Goal: Task Accomplishment & Management: Complete application form

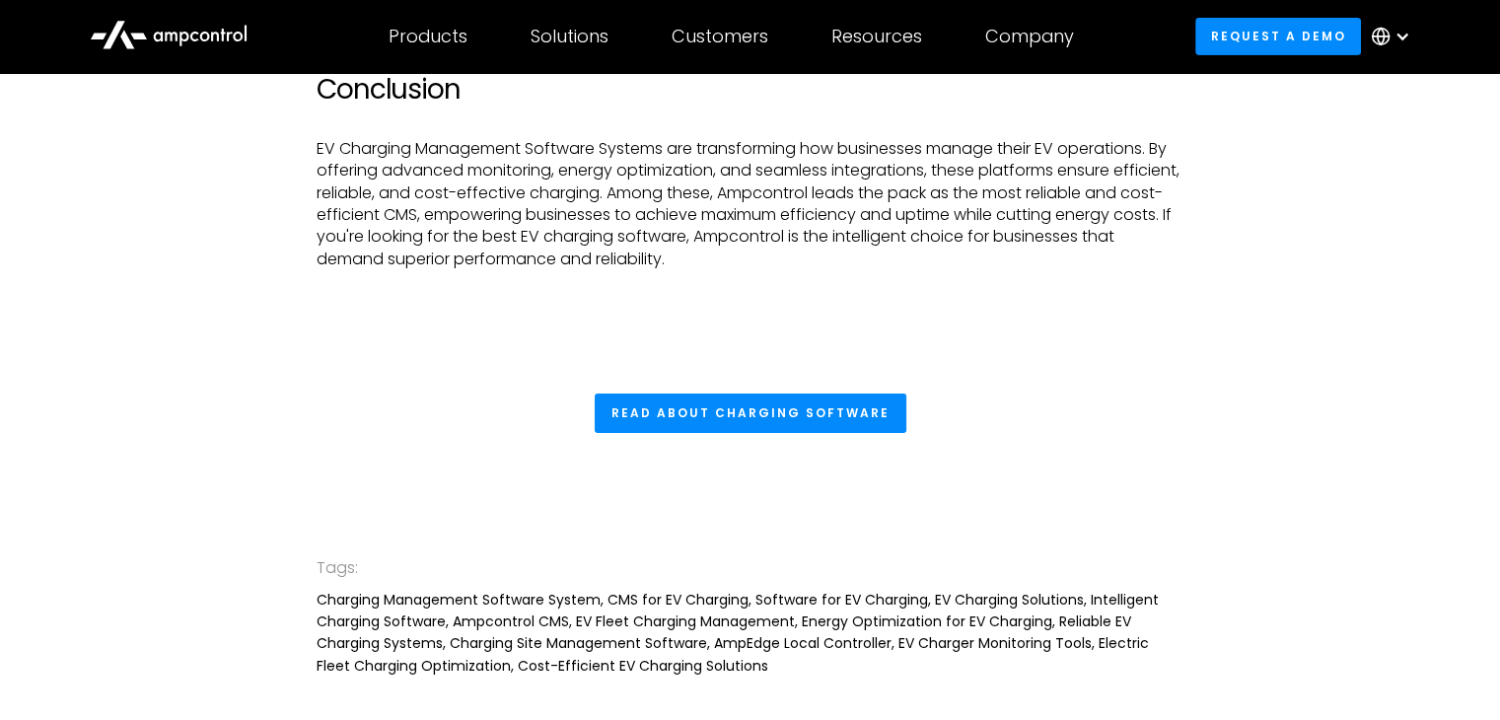
scroll to position [6590, 0]
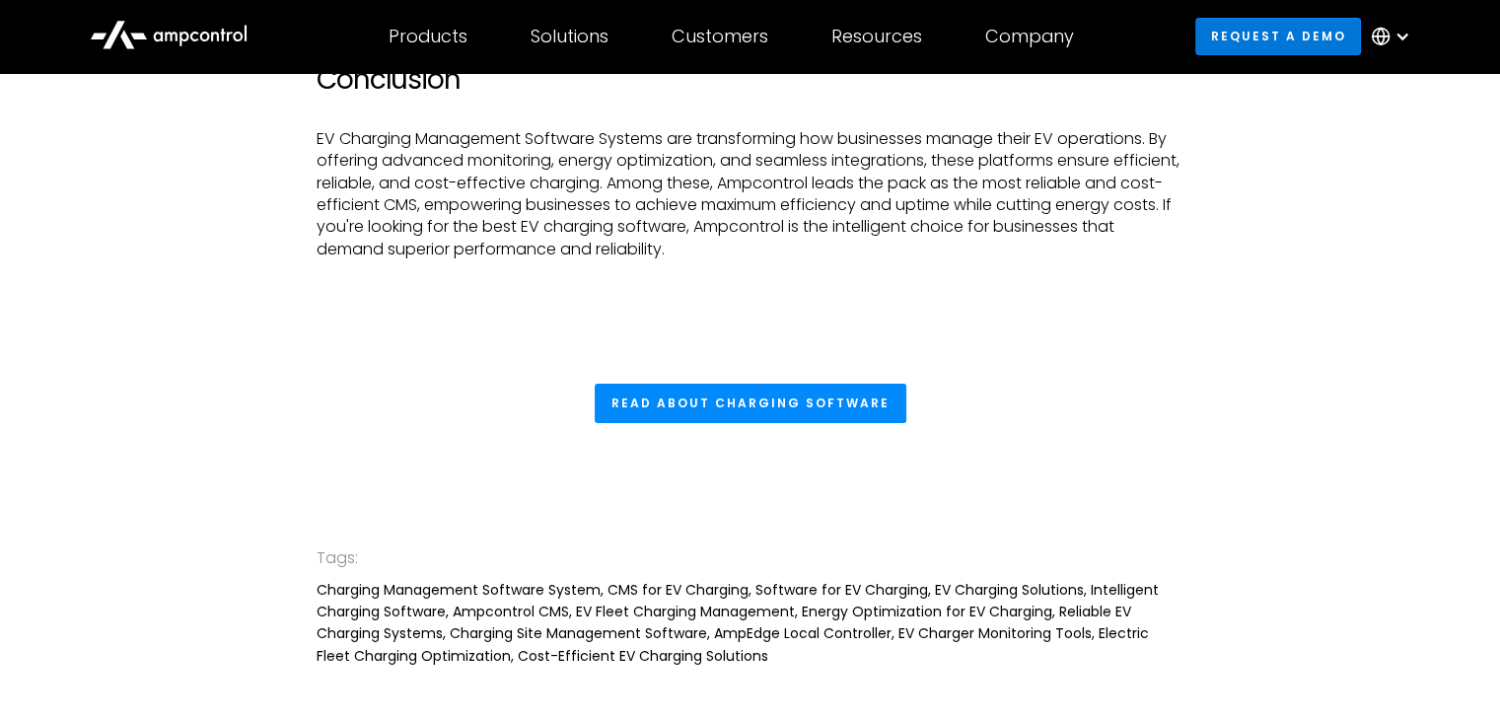
click at [1321, 39] on link "Request a demo" at bounding box center [1278, 36] width 166 height 36
